Goal: Use online tool/utility

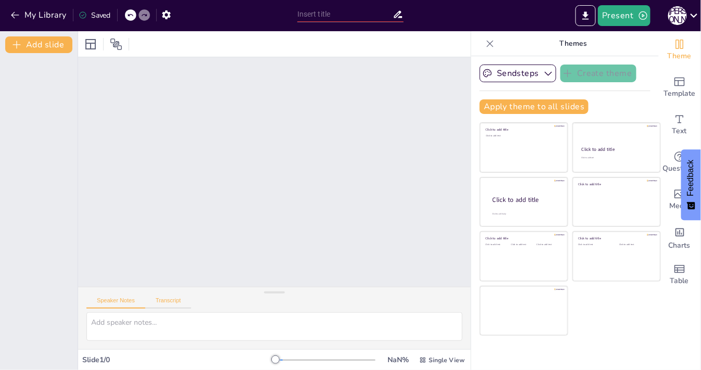
click at [166, 300] on button "Transcript" at bounding box center [168, 302] width 46 height 11
click at [110, 303] on button "Speaker Notes" at bounding box center [115, 302] width 59 height 11
click at [676, 84] on icon "Add ready made slides" at bounding box center [679, 82] width 10 height 9
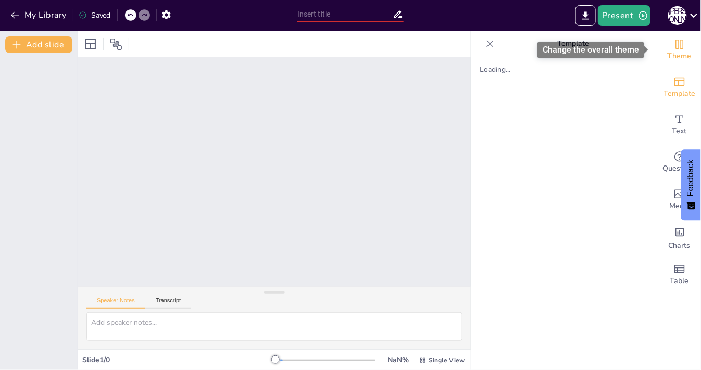
click at [676, 47] on icon "Change the overall theme" at bounding box center [680, 44] width 8 height 9
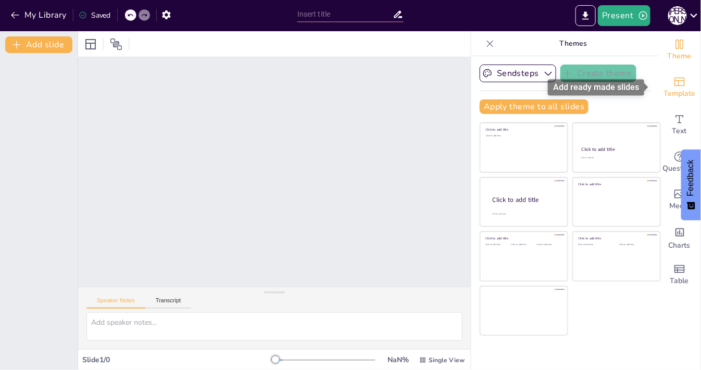
click at [677, 74] on div "Template" at bounding box center [679, 87] width 42 height 37
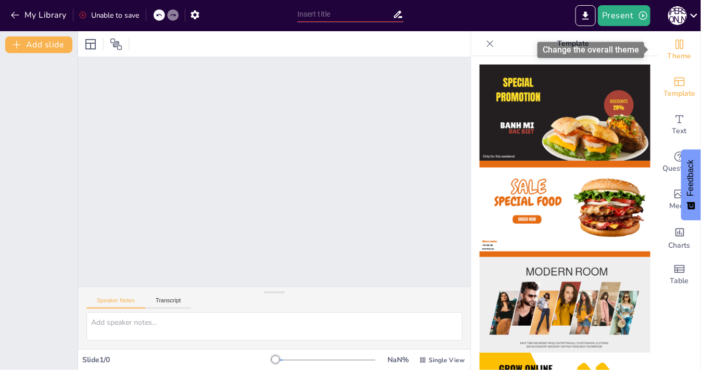
click at [673, 45] on icon "Change the overall theme" at bounding box center [679, 44] width 12 height 12
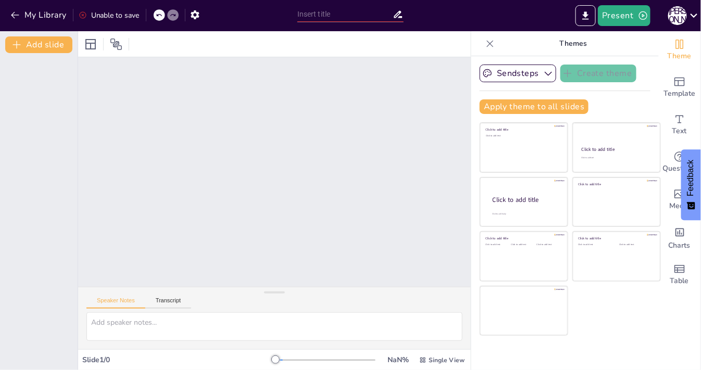
click at [142, 130] on div at bounding box center [274, 172] width 392 height 230
click at [91, 46] on icon at bounding box center [90, 44] width 12 height 12
click at [519, 75] on button "Sendsteps" at bounding box center [517, 74] width 77 height 18
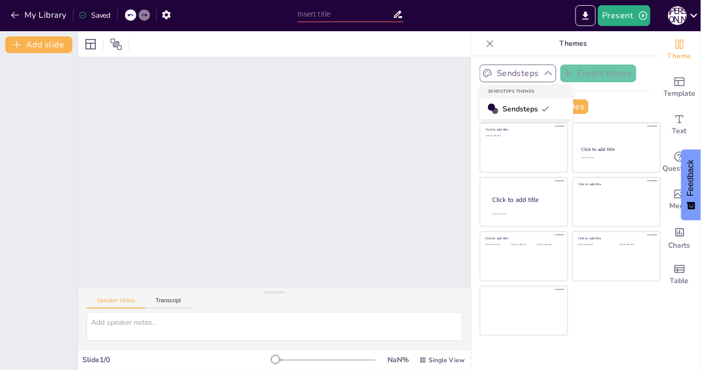
click at [519, 71] on button "Sendsteps" at bounding box center [517, 74] width 77 height 18
click at [19, 17] on icon "button" at bounding box center [15, 15] width 10 height 10
